Goal: Task Accomplishment & Management: Complete application form

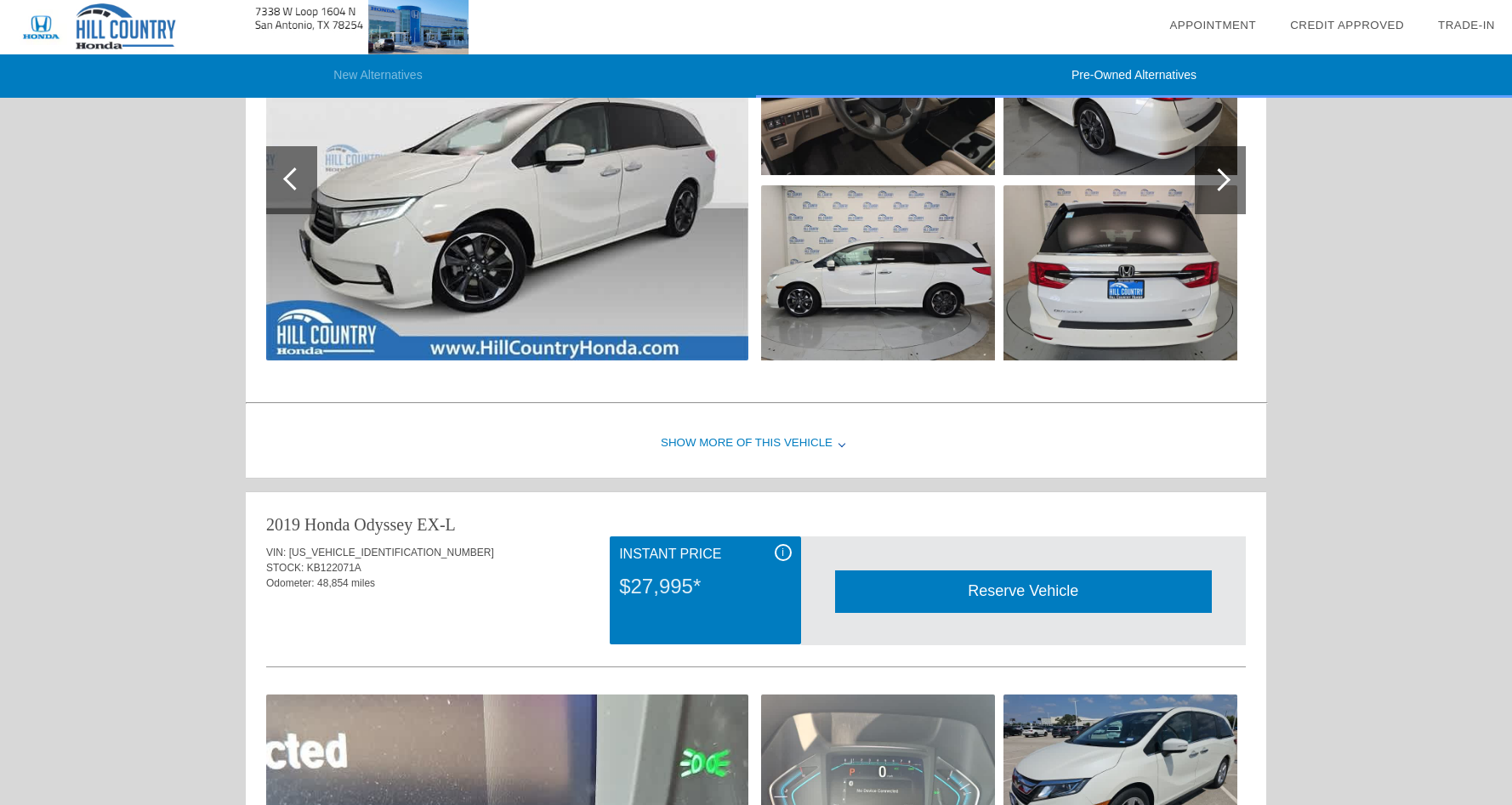
scroll to position [1045, 0]
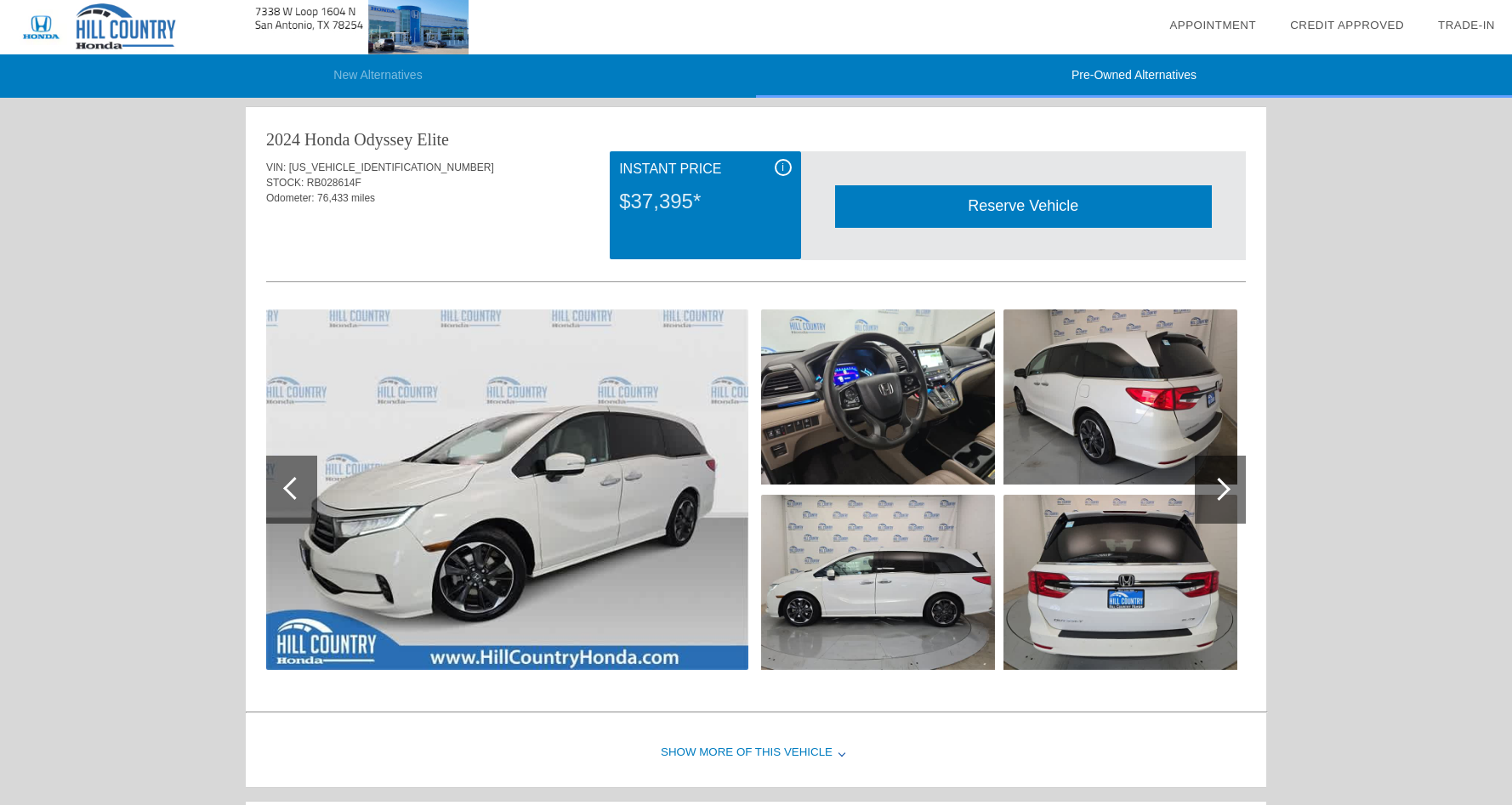
drag, startPoint x: 1229, startPoint y: 483, endPoint x: 1229, endPoint y: 497, distance: 14.0
click at [1229, 496] on div at bounding box center [1220, 490] width 51 height 68
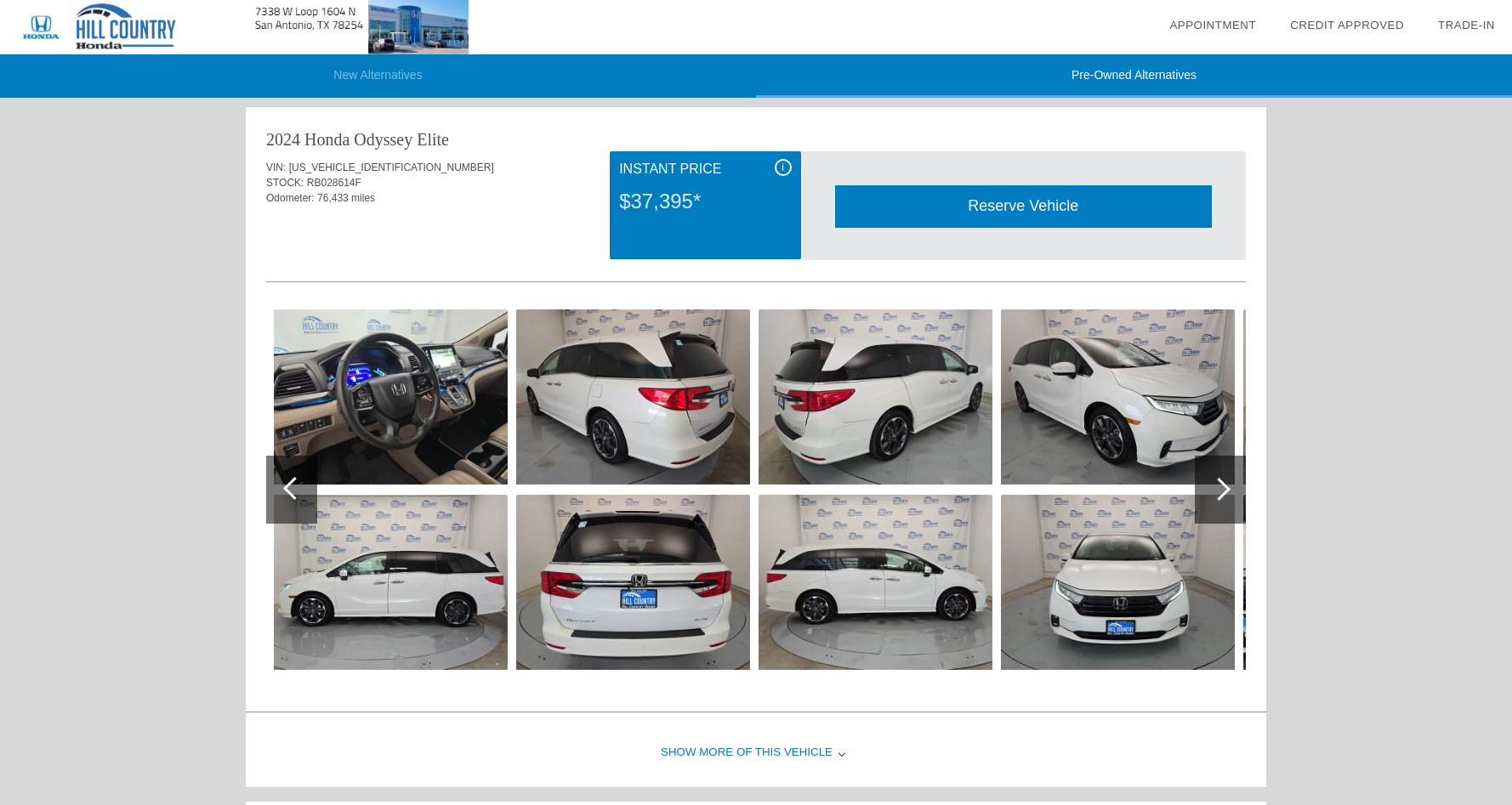
click at [1229, 496] on div at bounding box center [1220, 490] width 51 height 68
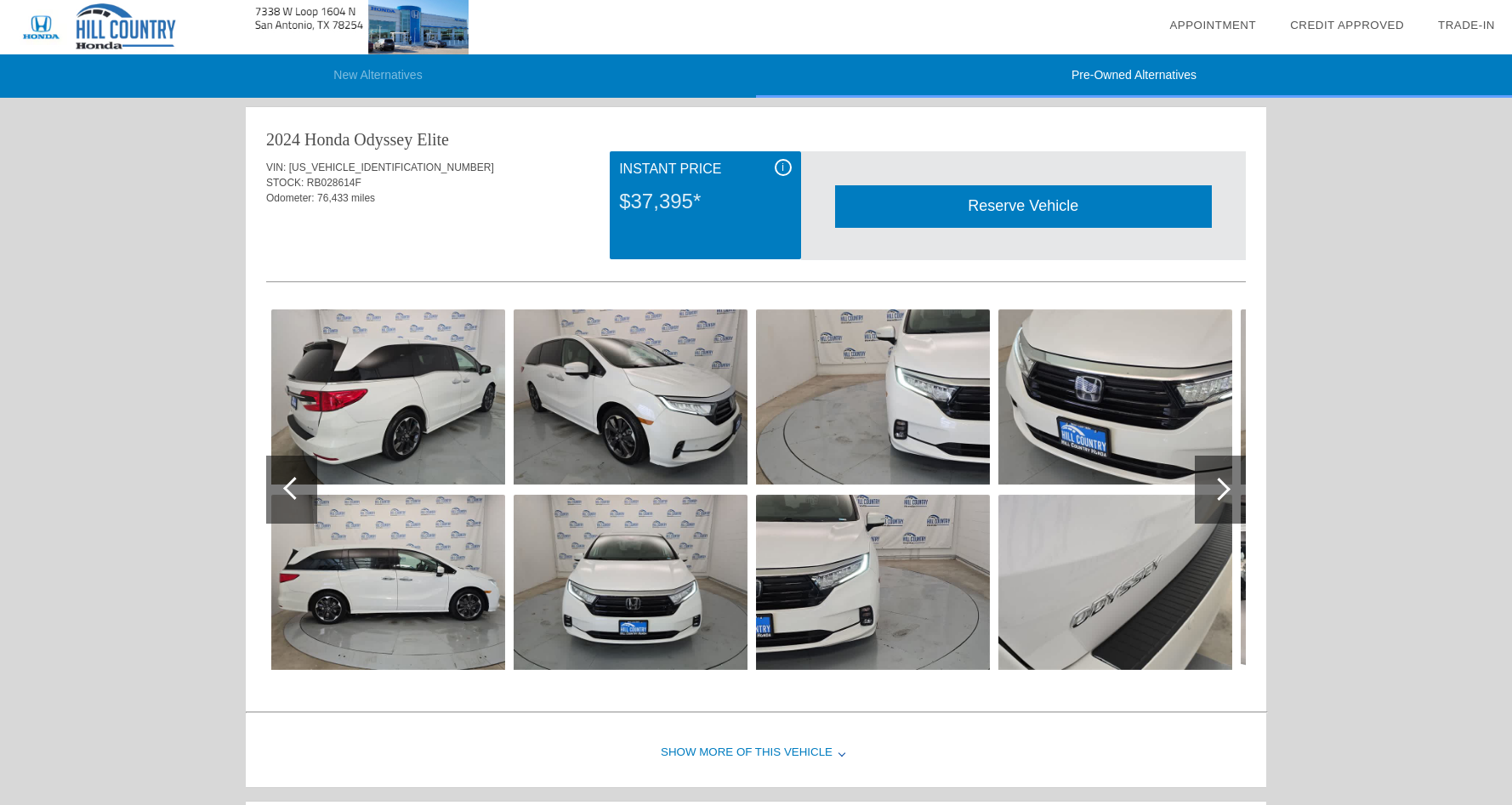
click at [1229, 496] on div at bounding box center [1220, 490] width 51 height 68
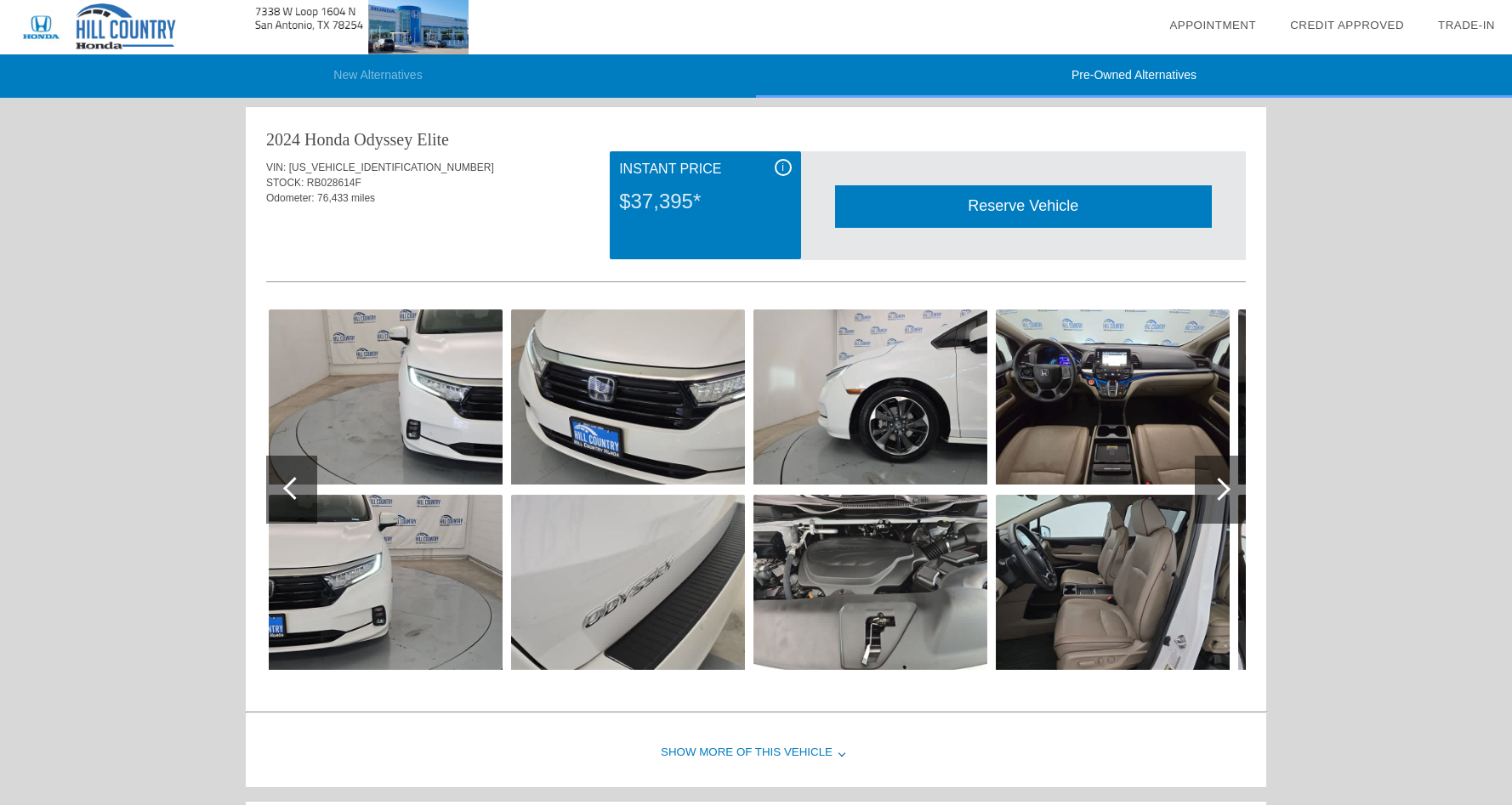
click at [1229, 496] on div at bounding box center [1220, 490] width 51 height 68
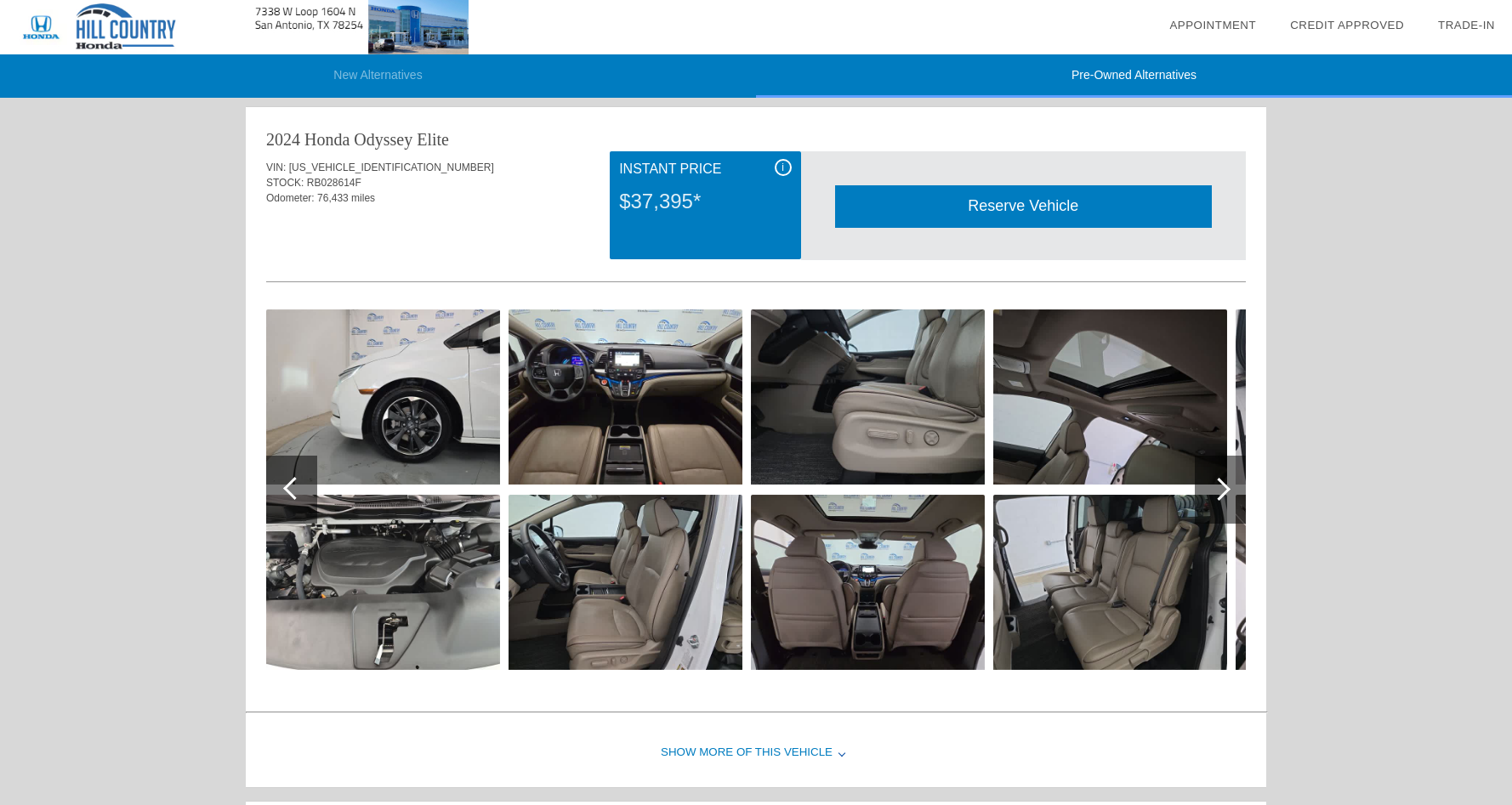
click at [1229, 496] on div at bounding box center [1220, 490] width 51 height 68
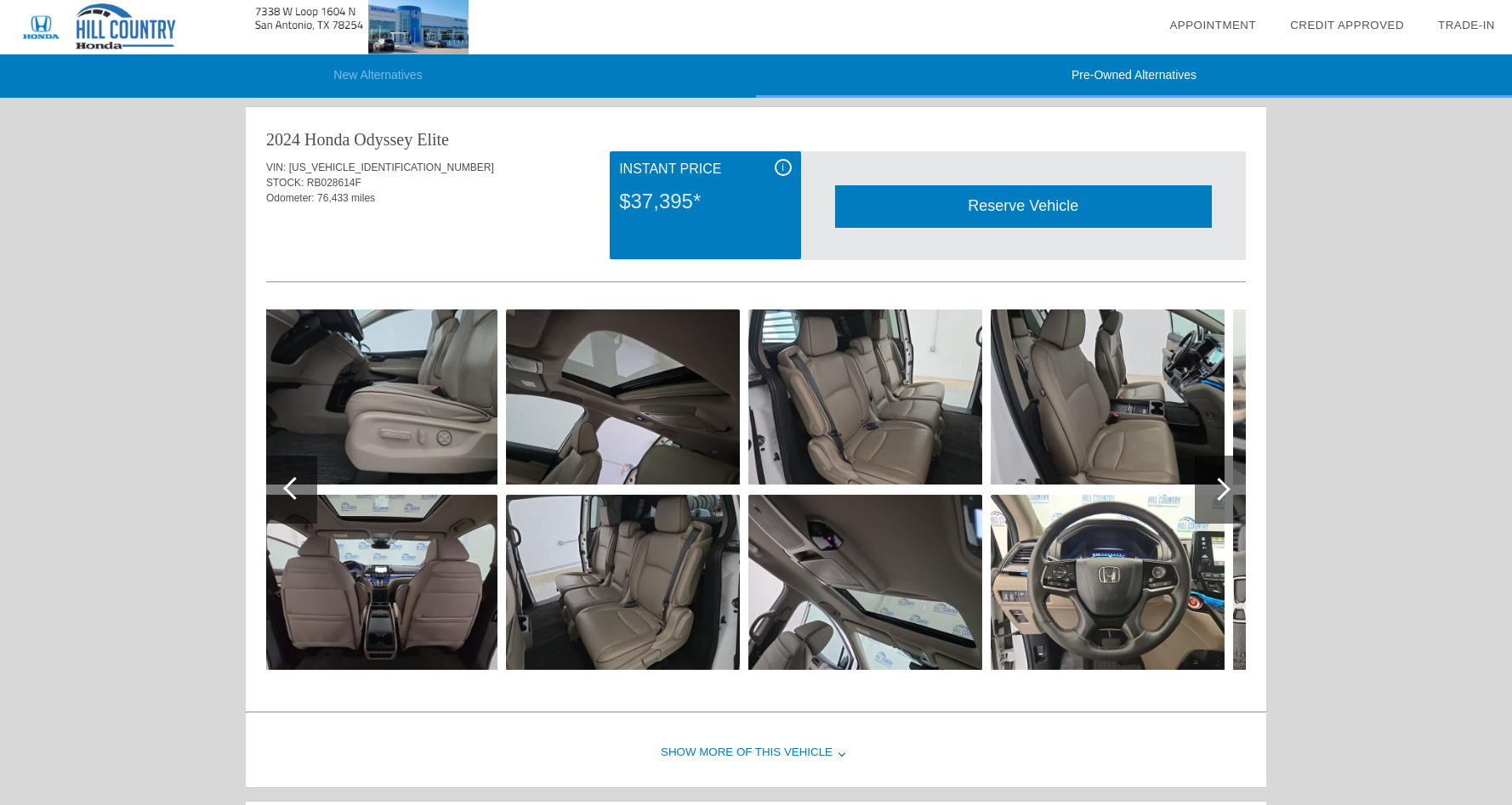
click at [1229, 496] on div at bounding box center [1220, 490] width 51 height 68
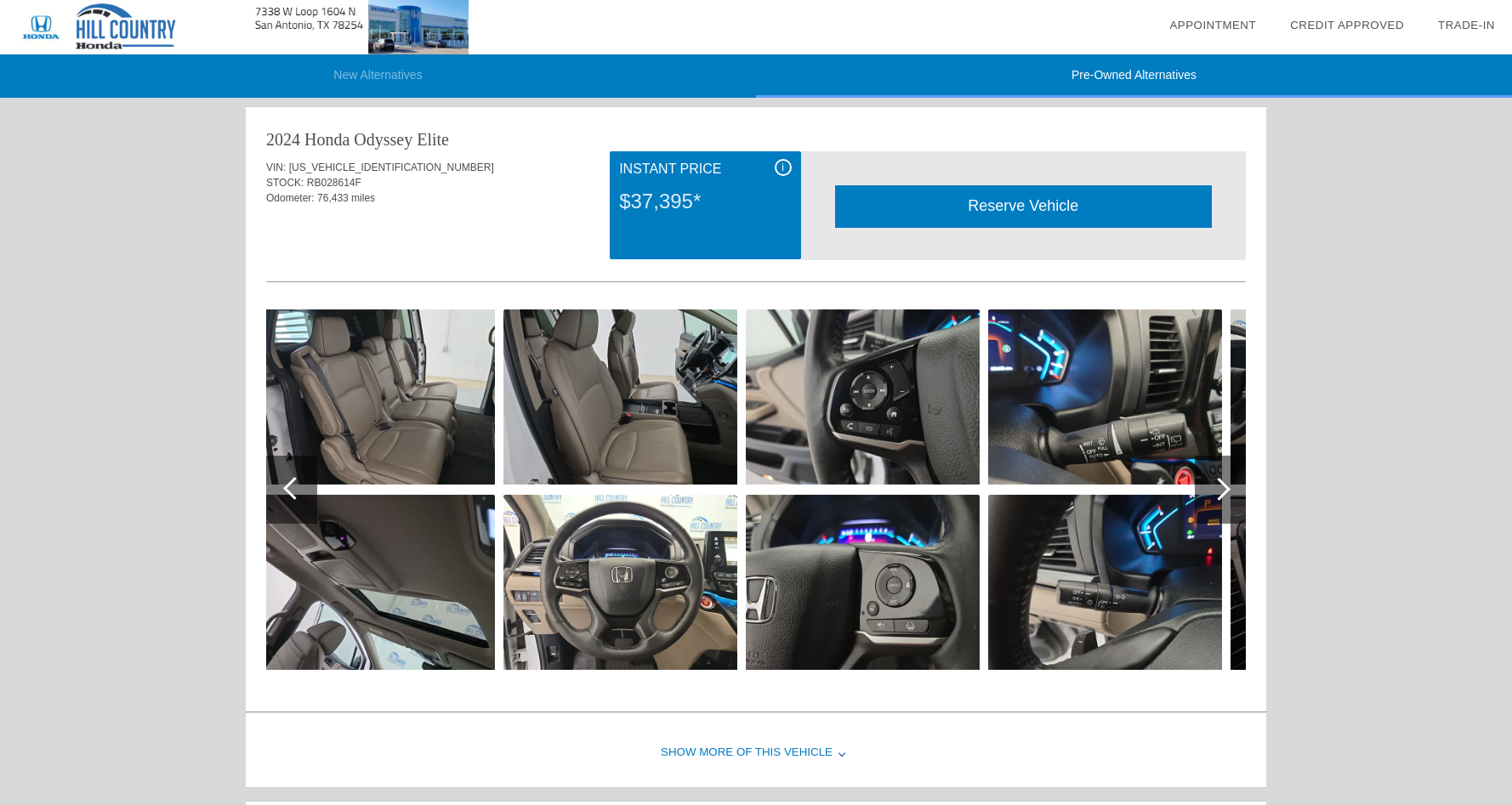
click at [1229, 496] on div at bounding box center [1220, 490] width 51 height 68
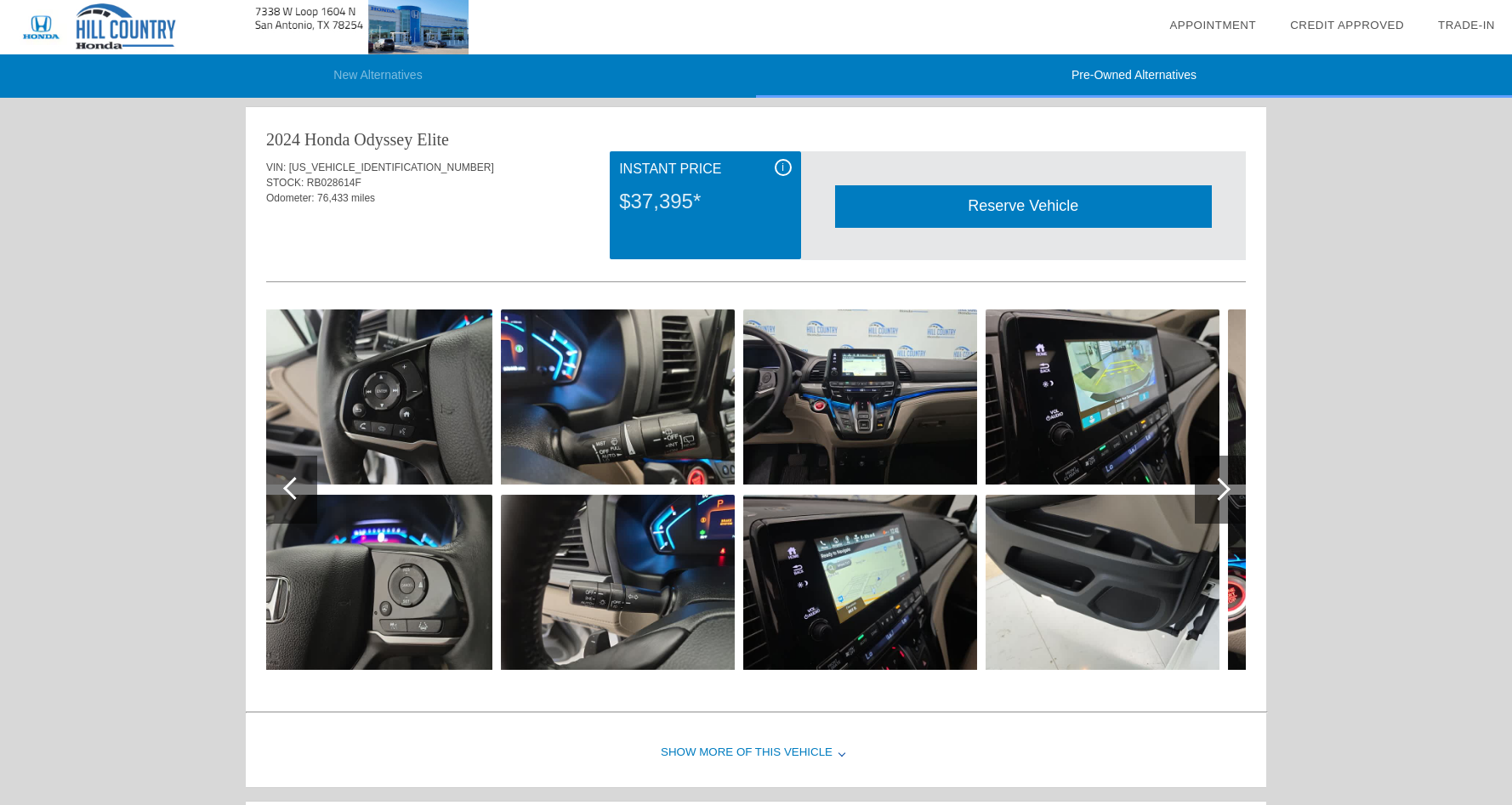
click at [1229, 496] on div at bounding box center [1220, 490] width 51 height 68
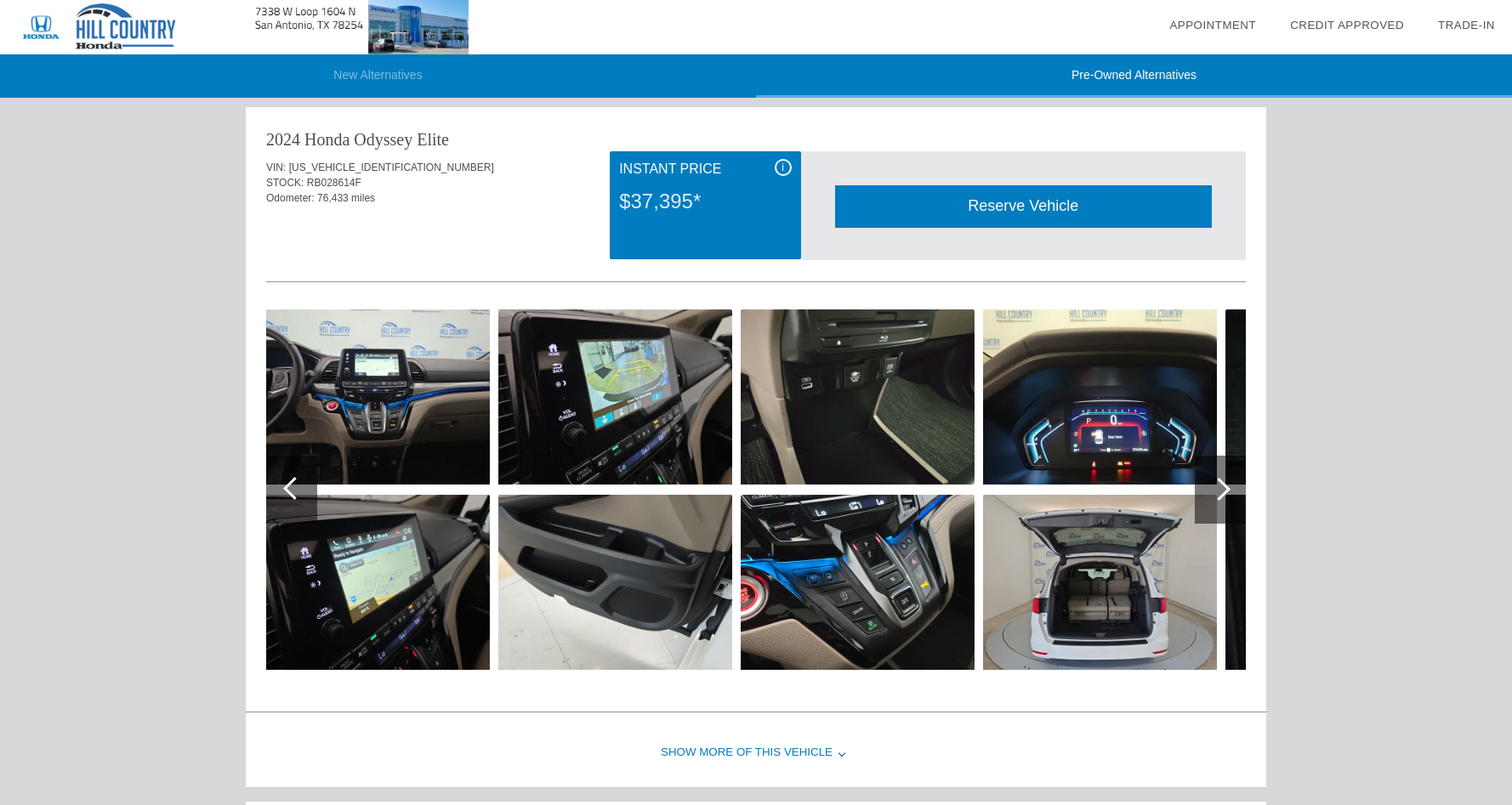
click at [1229, 496] on div at bounding box center [1220, 490] width 51 height 68
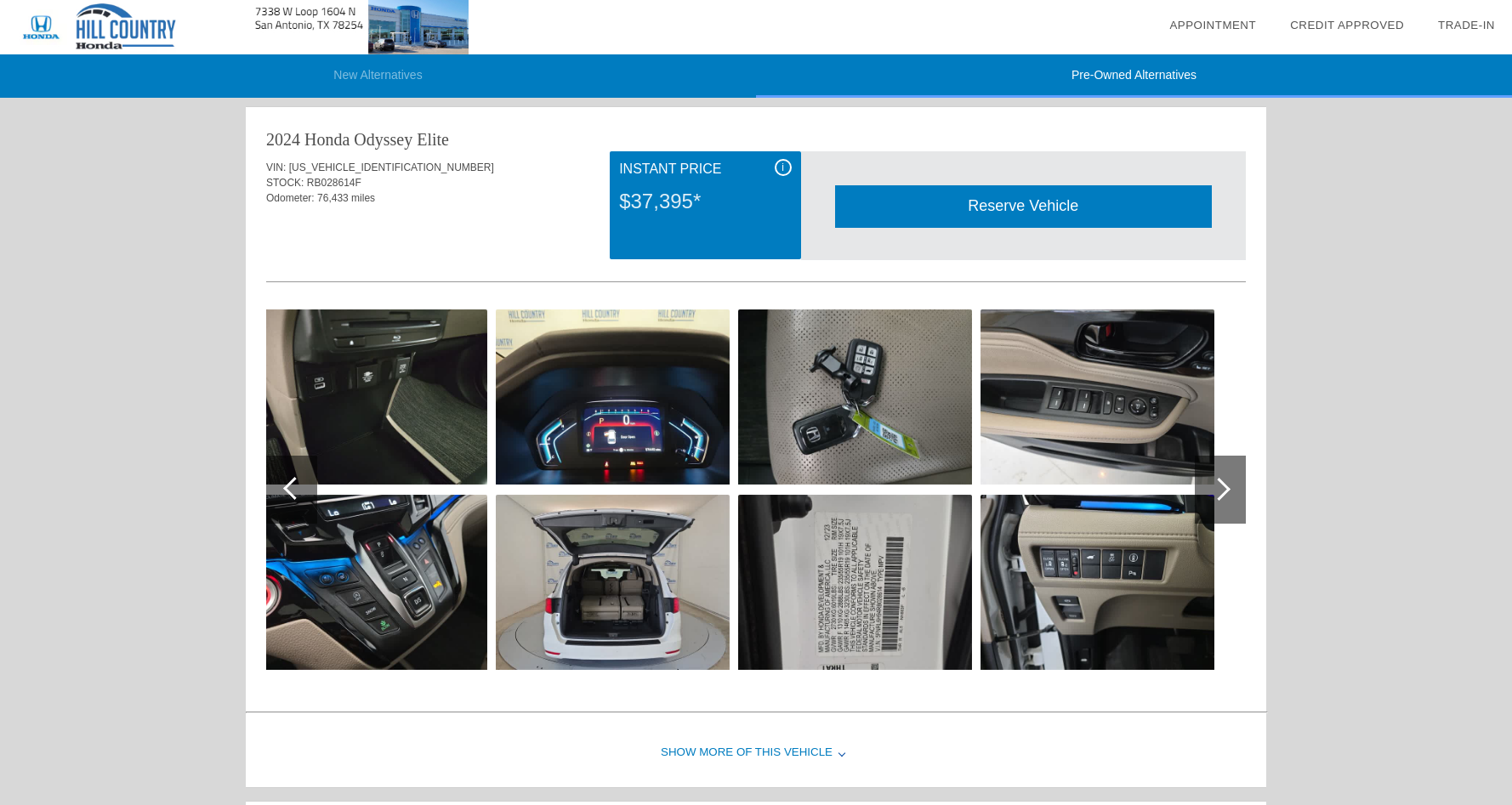
click at [1229, 496] on div at bounding box center [1220, 490] width 51 height 68
